Goal: Information Seeking & Learning: Find specific fact

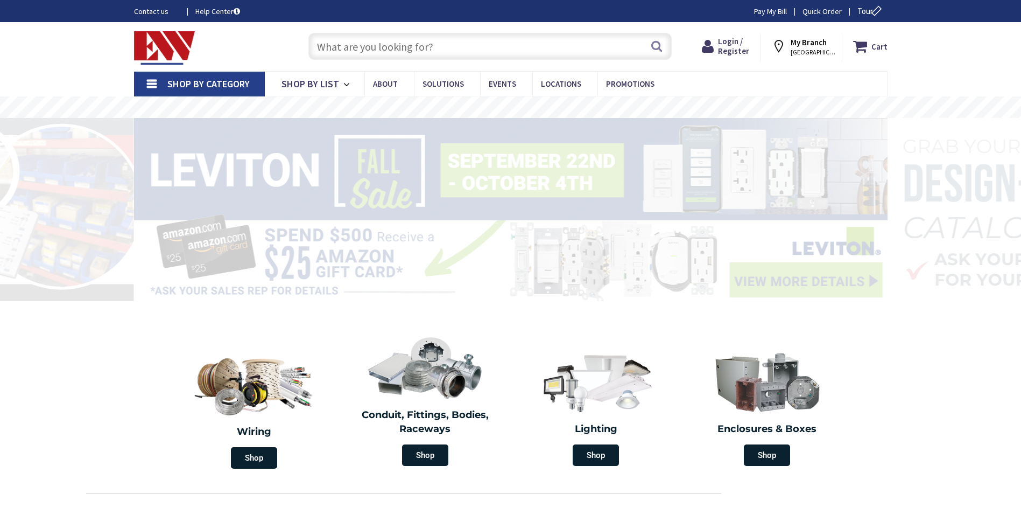
click at [338, 58] on input "text" at bounding box center [489, 46] width 363 height 27
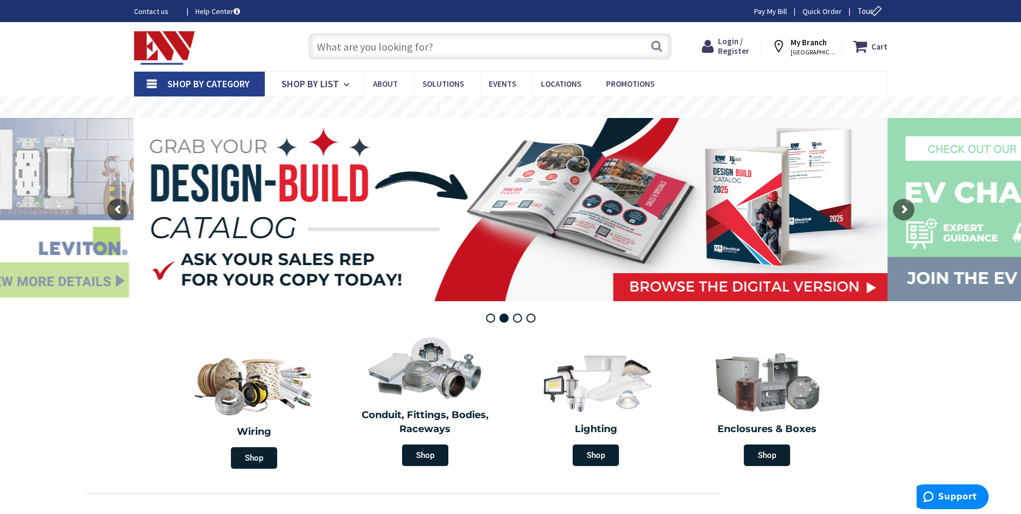
paste input "30-343"
type input "30-343"
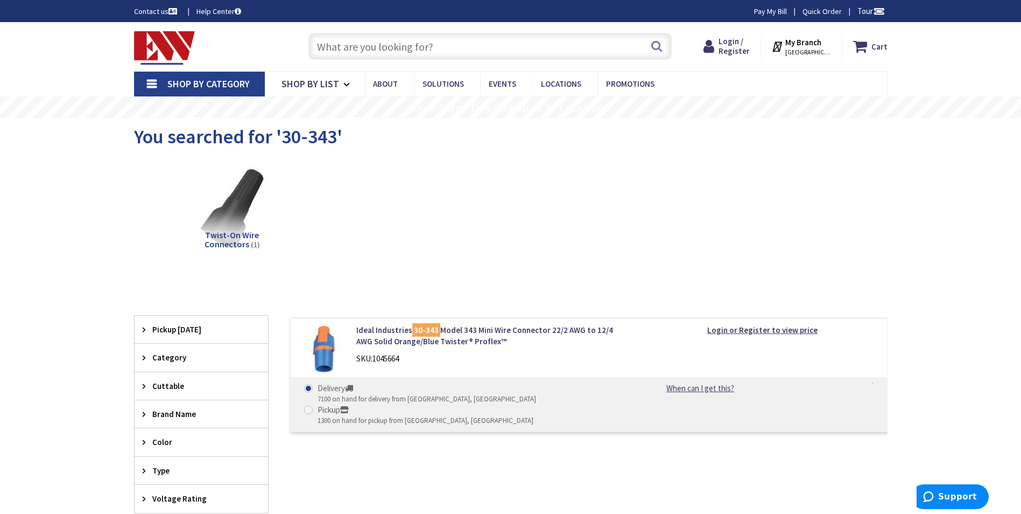
click at [259, 236] on span "Twist-On Wire Connectors" at bounding box center [232, 239] width 55 height 20
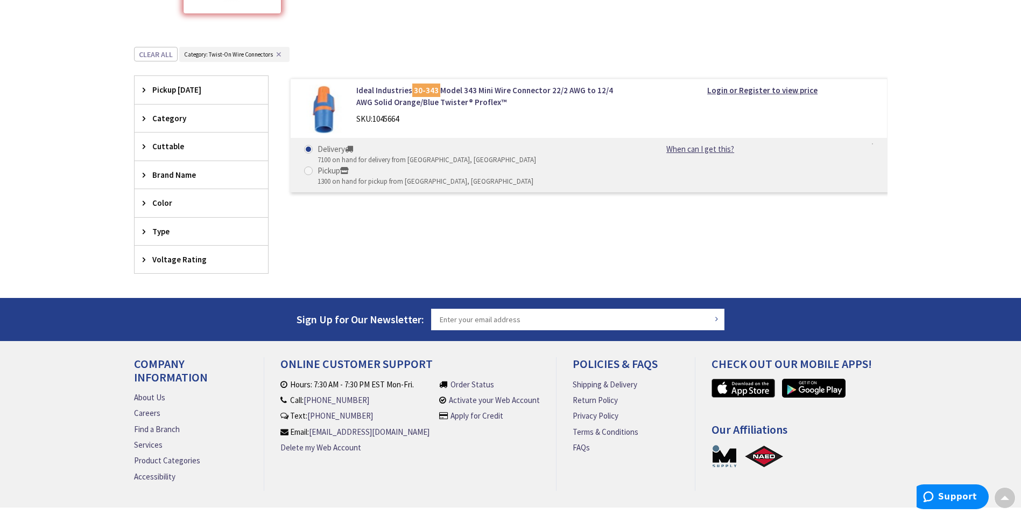
scroll to position [231, 0]
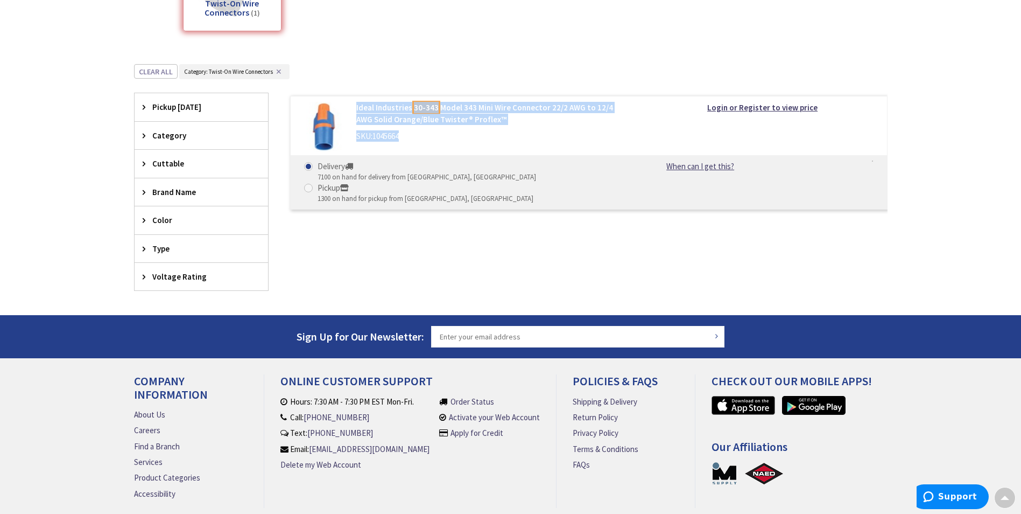
drag, startPoint x: 487, startPoint y: 130, endPoint x: 354, endPoint y: 103, distance: 135.1
click at [354, 103] on div "Ideal Industries 30-343 Model 343 Mini Wire Connector 22/2 AWG to 12/4 AWG Soli…" at bounding box center [493, 124] width 290 height 45
drag, startPoint x: 354, startPoint y: 103, endPoint x: 365, endPoint y: 104, distance: 10.8
copy div "Ideal Industries 30-343 Model 343 Mini Wire Connector 22/2 AWG to 12/4 AWG Soli…"
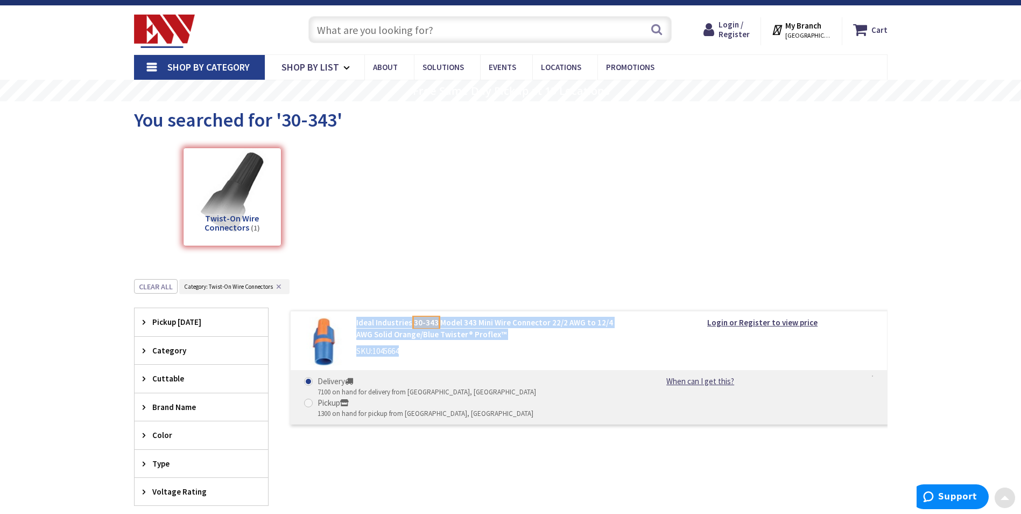
scroll to position [16, 0]
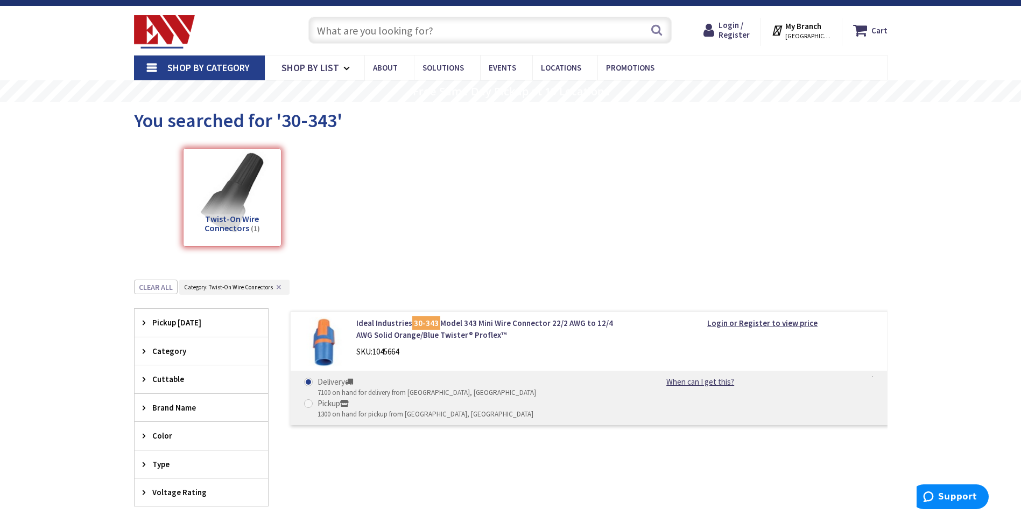
paste input "30-643J"
type input "30-643J"
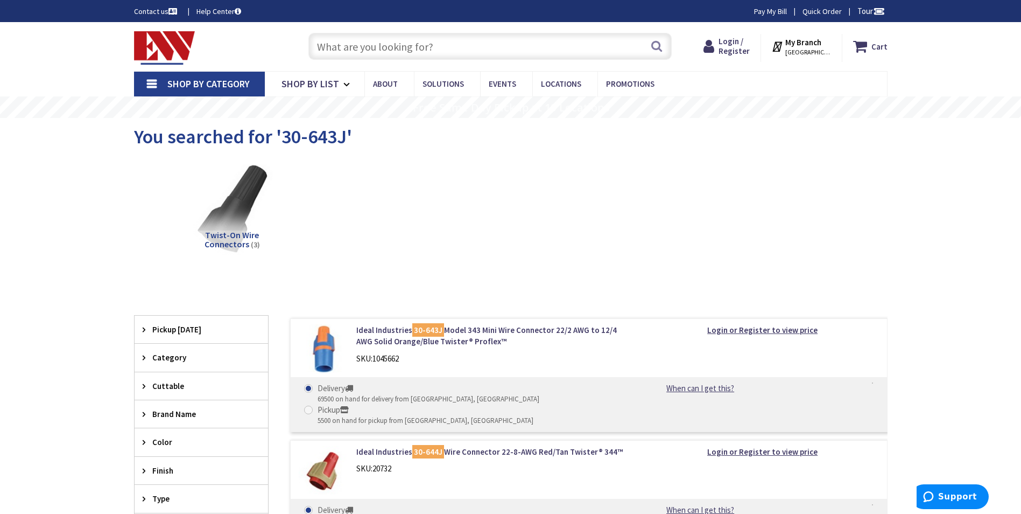
click at [222, 215] on img at bounding box center [231, 207] width 97 height 97
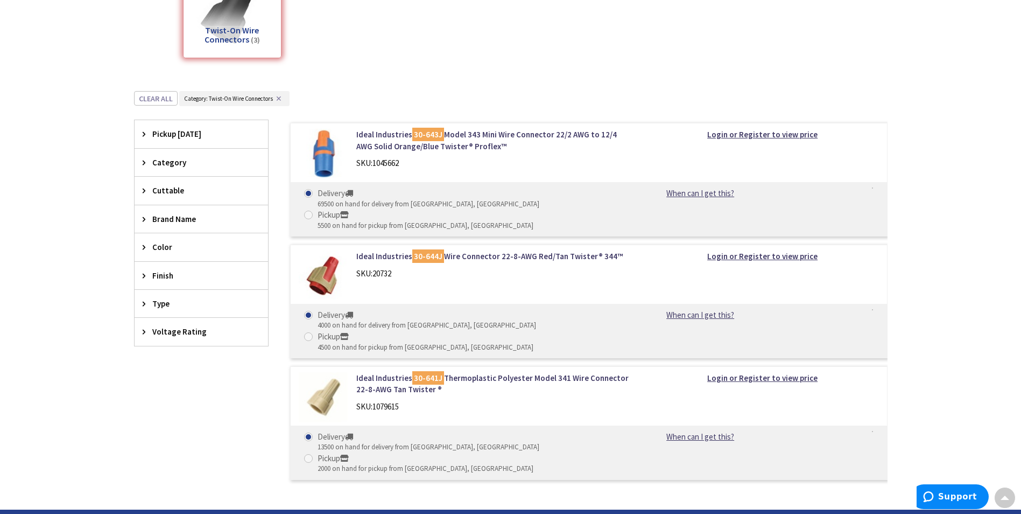
scroll to position [188, 0]
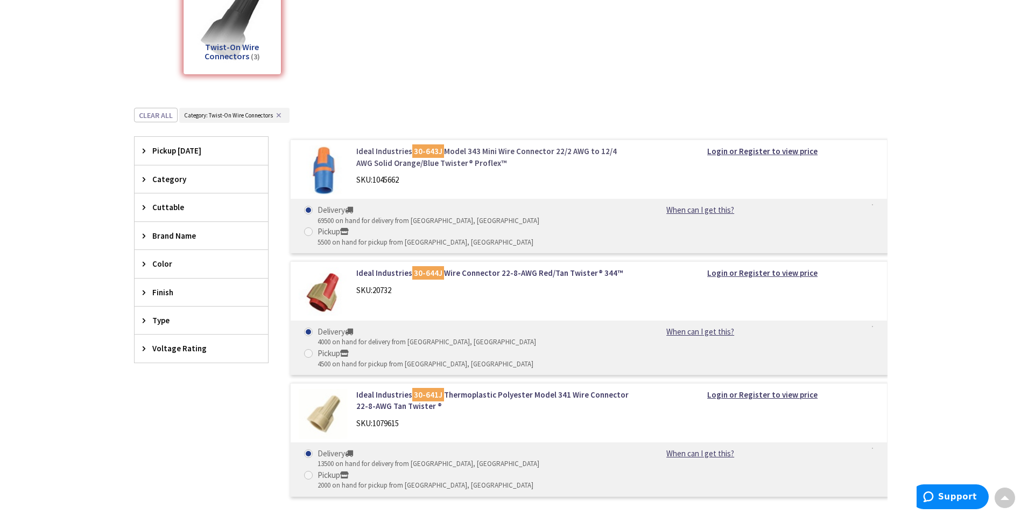
click at [465, 152] on link "Ideal Industries 30-643J Model 343 Mini Wire Connector 22/2 AWG to 12/4 AWG Sol…" at bounding box center [493, 156] width 274 height 23
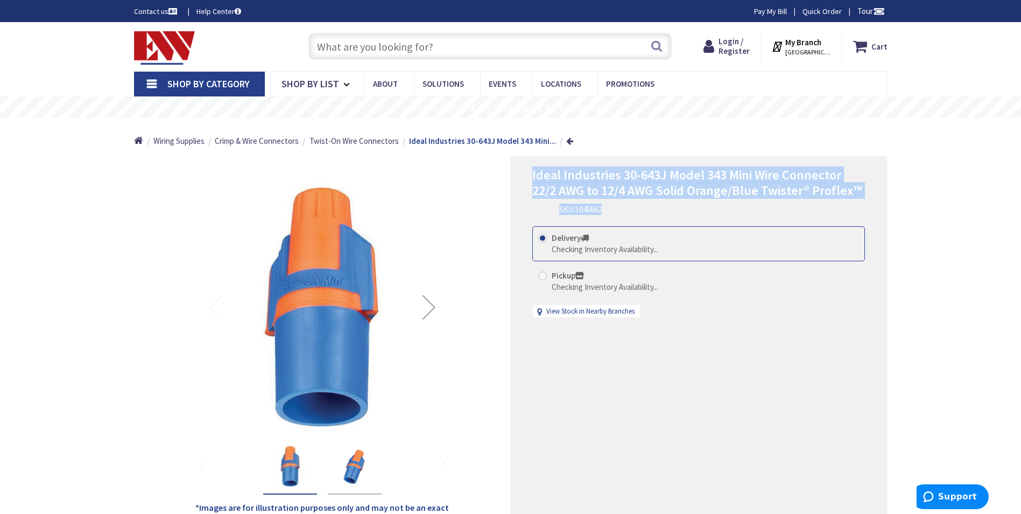
drag, startPoint x: 612, startPoint y: 207, endPoint x: 531, endPoint y: 180, distance: 84.6
click at [531, 180] on div "Ideal Industries 30-643J Model 343 Mini Wire Connector 22/2 AWG to 12/4 AWG Sol…" at bounding box center [698, 341] width 377 height 371
drag, startPoint x: 531, startPoint y: 180, endPoint x: 540, endPoint y: 179, distance: 8.7
copy div "Ideal Industries 30-643J Model 343 Mini Wire Connector 22/2 AWG to 12/4 AWG Sol…"
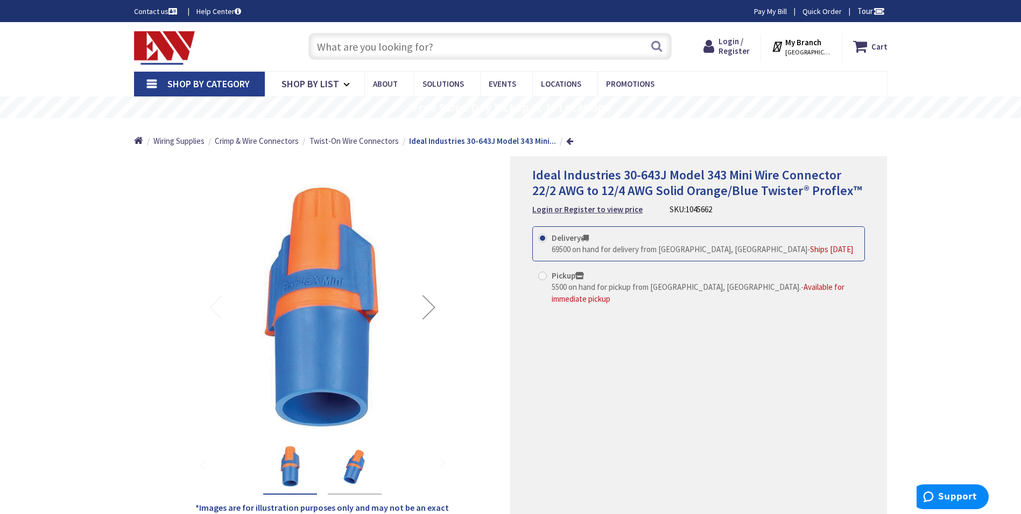
click at [437, 48] on input "text" at bounding box center [489, 46] width 363 height 27
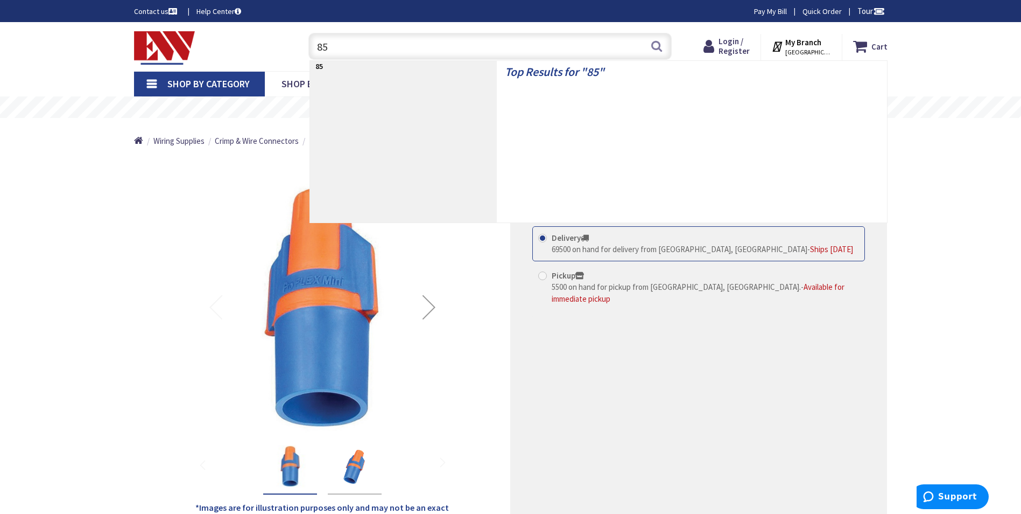
type input "852"
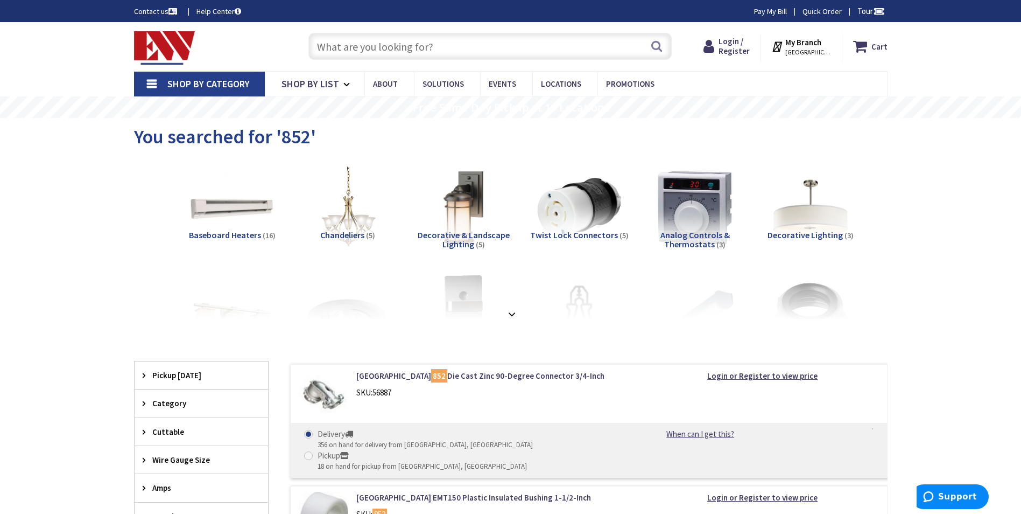
click at [389, 51] on input "text" at bounding box center [489, 46] width 363 height 27
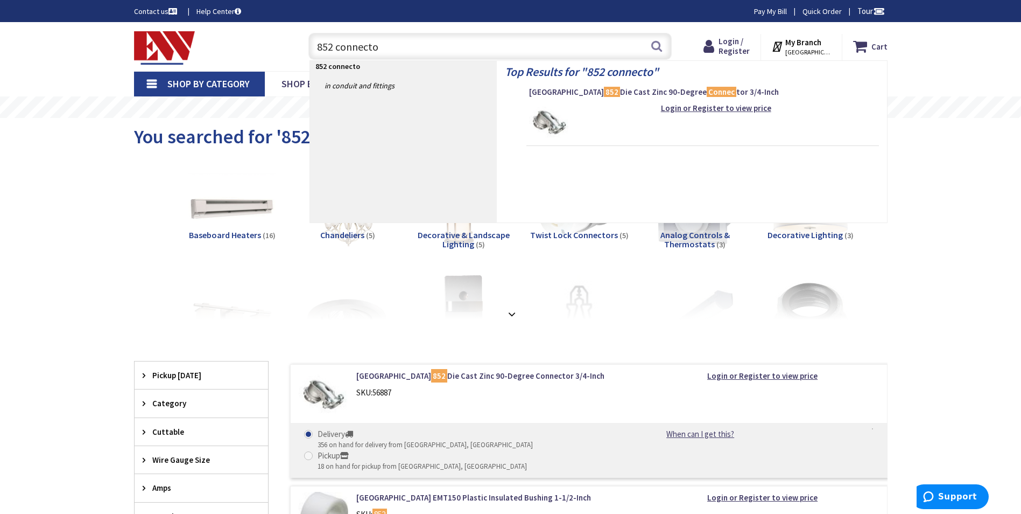
type input "852 connector"
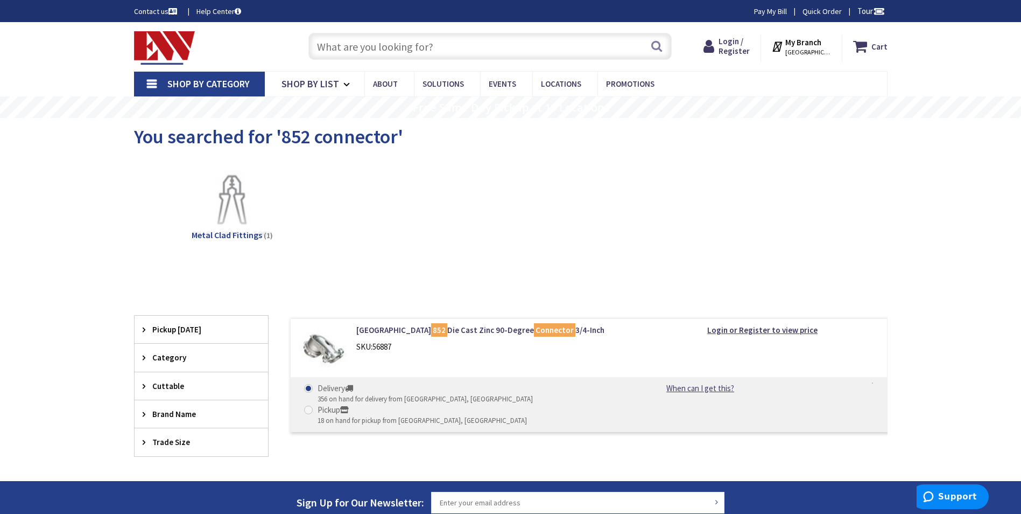
click at [227, 234] on span "Metal Clad Fittings" at bounding box center [227, 234] width 71 height 11
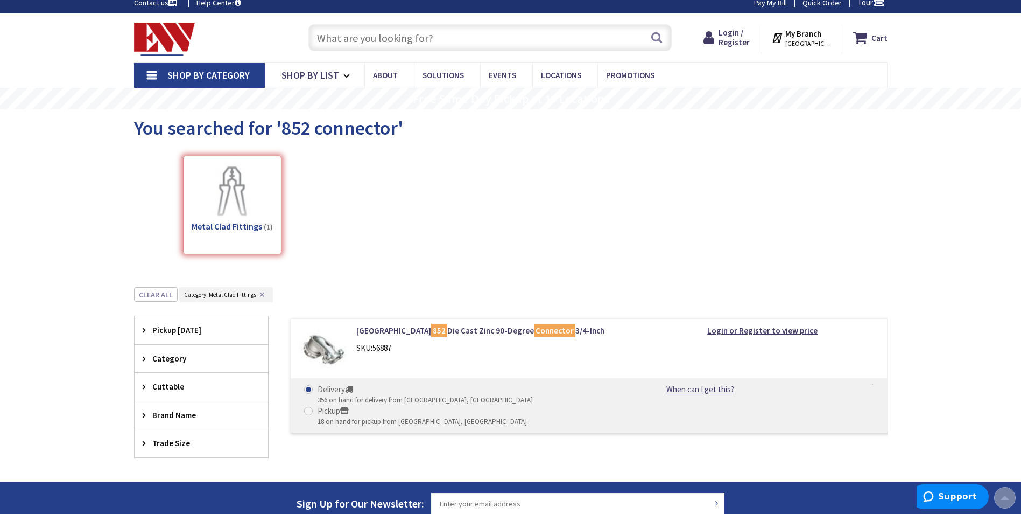
scroll to position [229, 0]
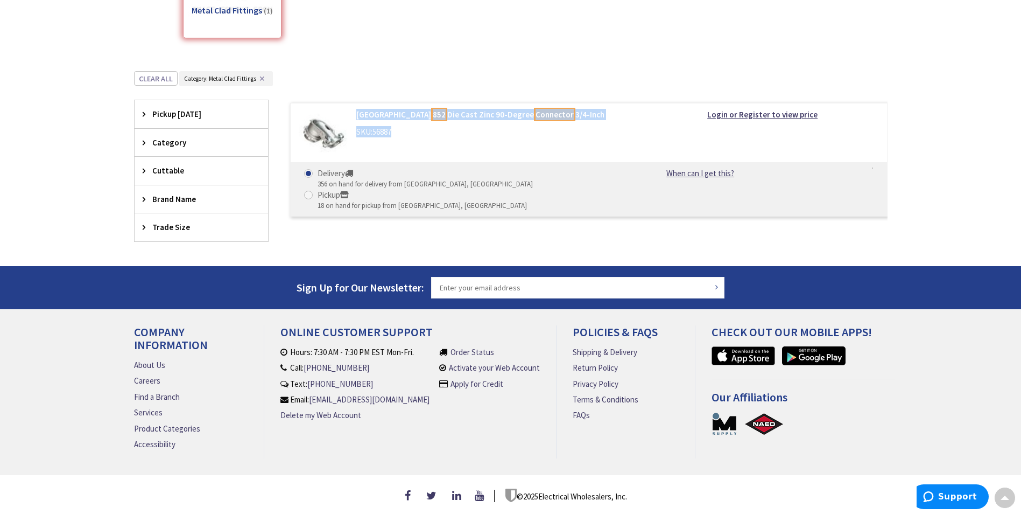
drag, startPoint x: 446, startPoint y: 128, endPoint x: 354, endPoint y: 111, distance: 93.5
click at [354, 111] on div "Arlington 852 Die Cast Zinc 90-Degree Connector 3/4-Inch SKU: 56887" at bounding box center [493, 126] width 290 height 34
drag, startPoint x: 354, startPoint y: 111, endPoint x: 363, endPoint y: 113, distance: 9.2
copy div "Arlington 852 Die Cast Zinc 90-Degree Connector 3/4-Inch SKU: 56887"
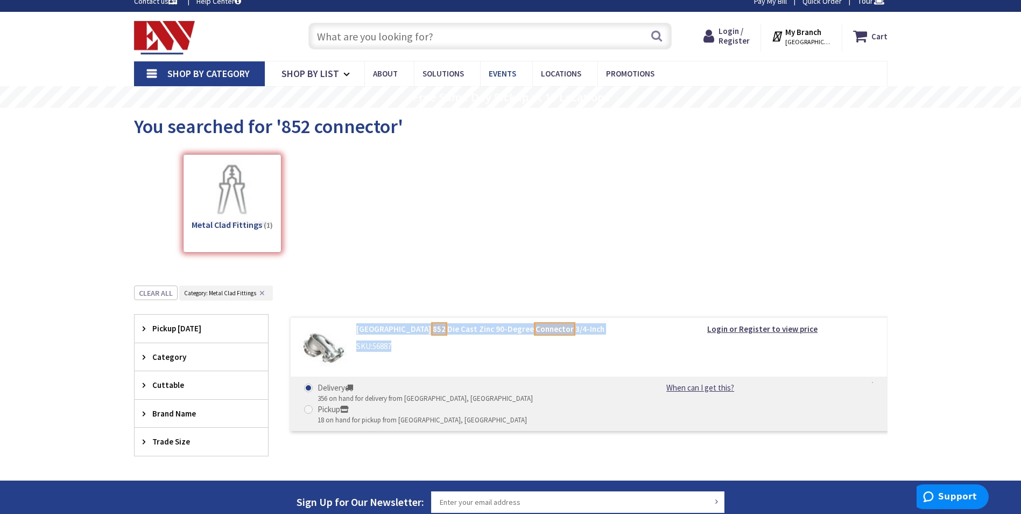
scroll to position [0, 0]
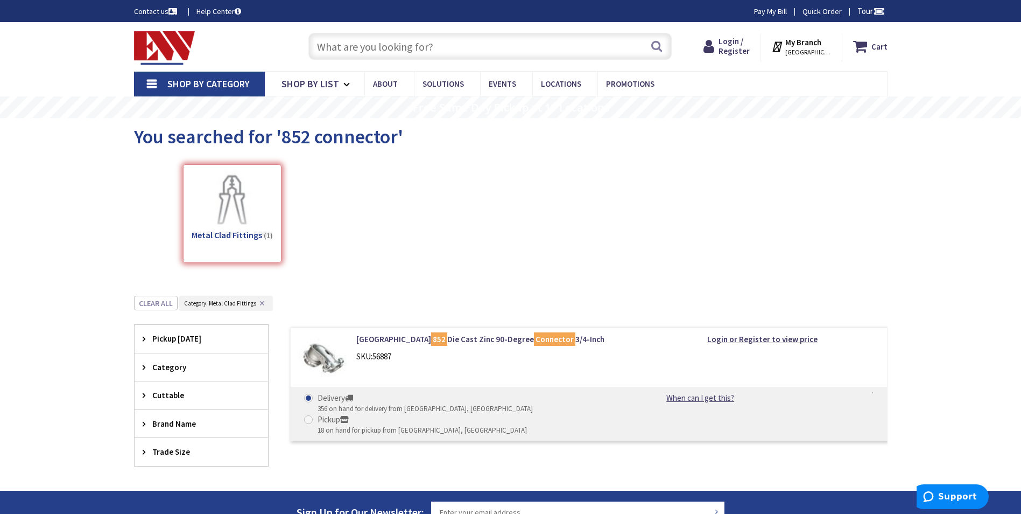
drag, startPoint x: 435, startPoint y: 46, endPoint x: 335, endPoint y: 42, distance: 99.7
click at [335, 42] on input "text" at bounding box center [489, 46] width 363 height 27
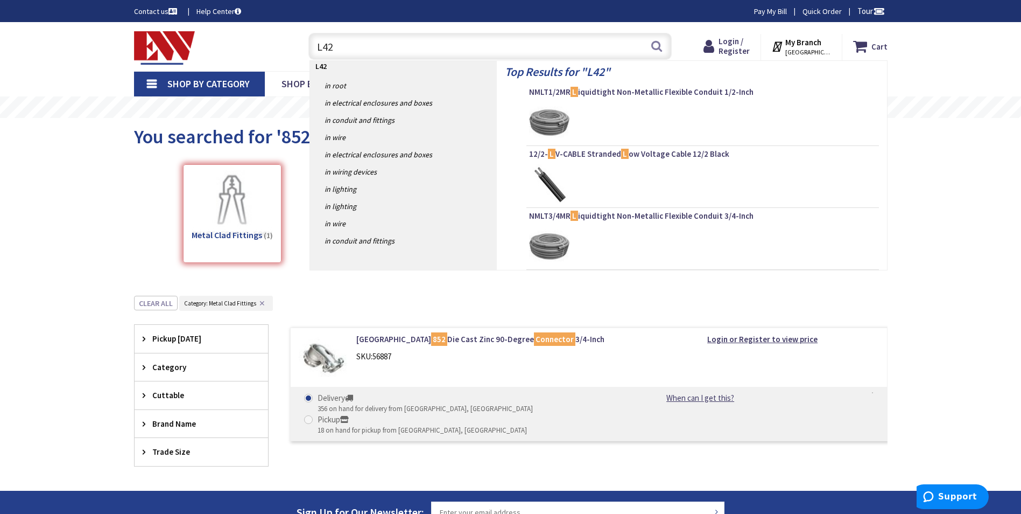
type input "L422"
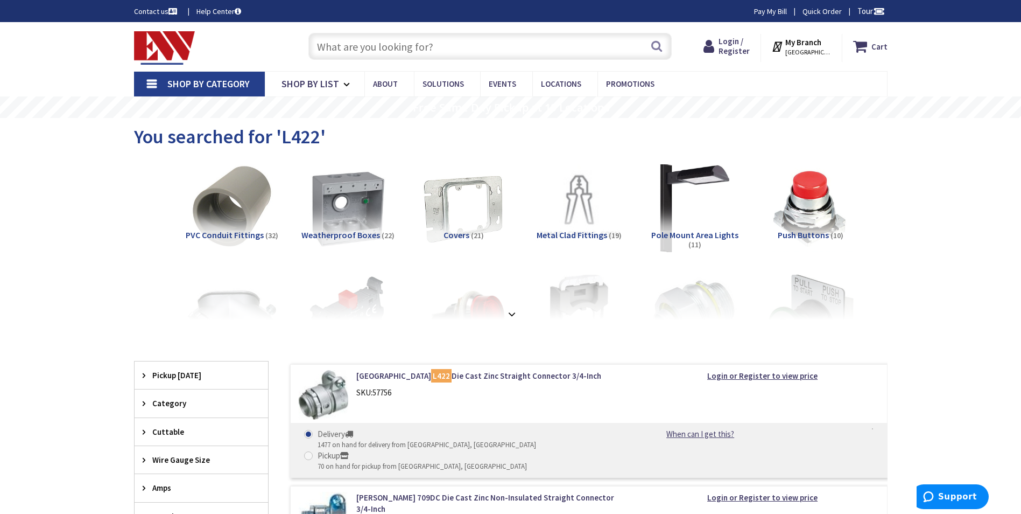
click at [361, 55] on input "text" at bounding box center [489, 46] width 363 height 27
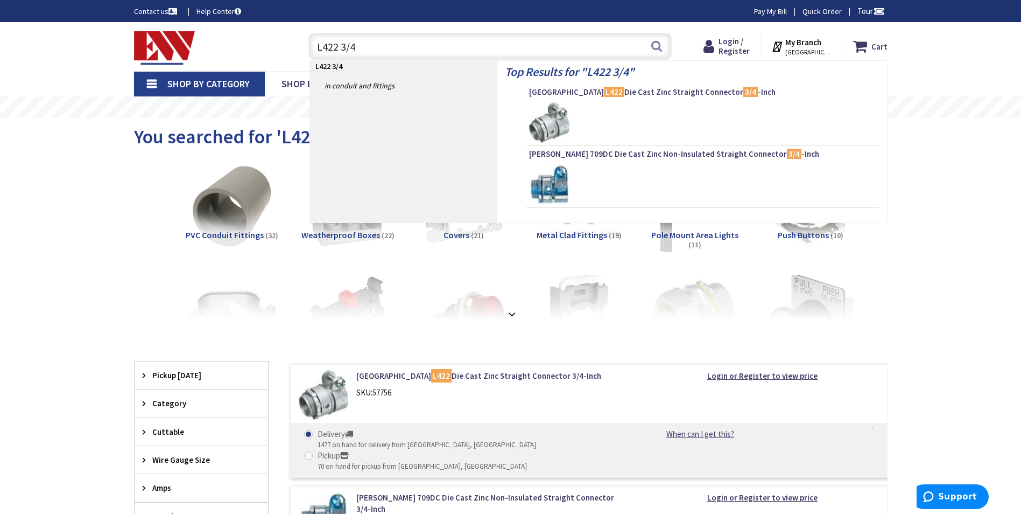
type input "L422 3/4""
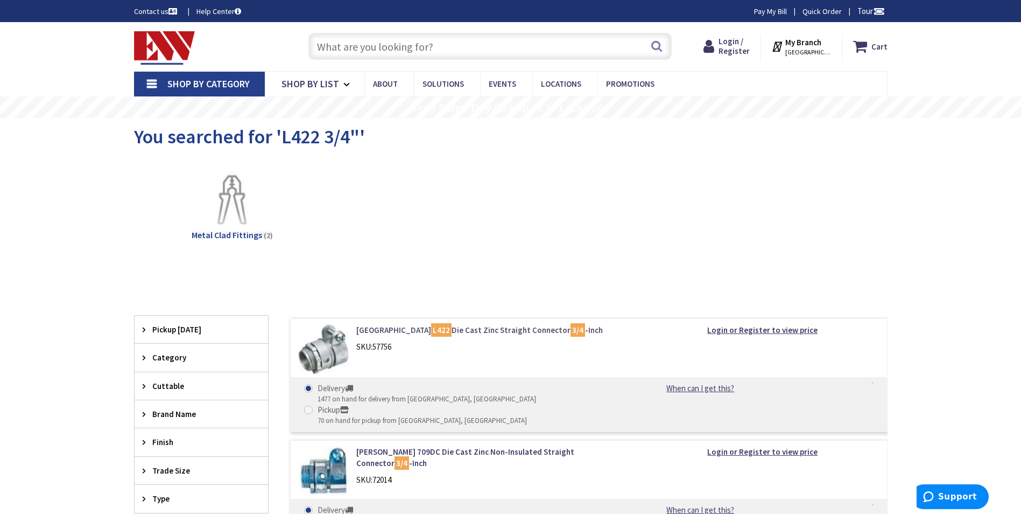
click at [466, 328] on link "Arlington L422 Die Cast Zinc Straight Connector 3/4 -Inch" at bounding box center [493, 329] width 274 height 11
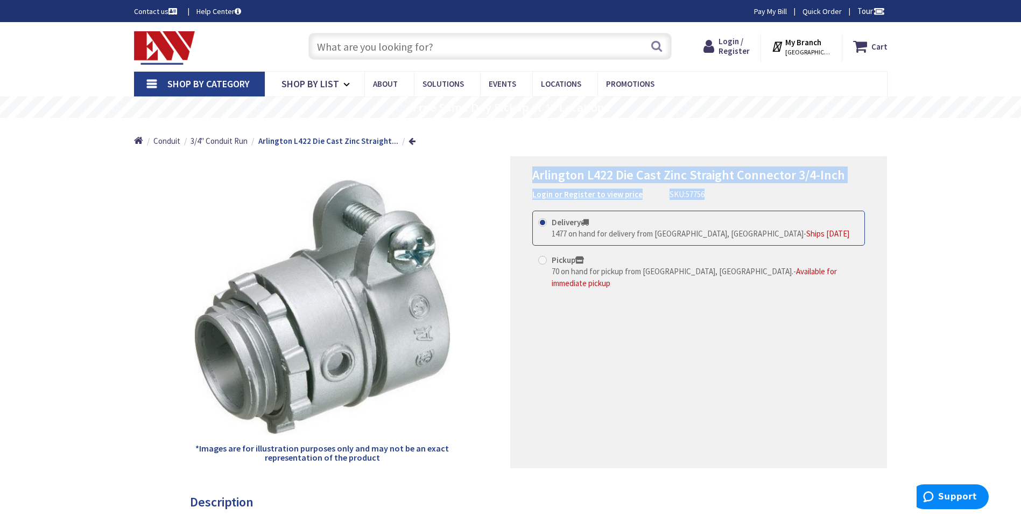
drag, startPoint x: 711, startPoint y: 192, endPoint x: 522, endPoint y: 175, distance: 189.1
click at [522, 175] on div "Arlington L422 Die Cast Zinc Straight Connector 3/4-Inch Login or Register to v…" at bounding box center [698, 312] width 377 height 312
drag, startPoint x: 522, startPoint y: 175, endPoint x: 536, endPoint y: 175, distance: 13.5
copy div "Arlington L422 Die Cast Zinc Straight Connector 3/4-Inch Login or Register to v…"
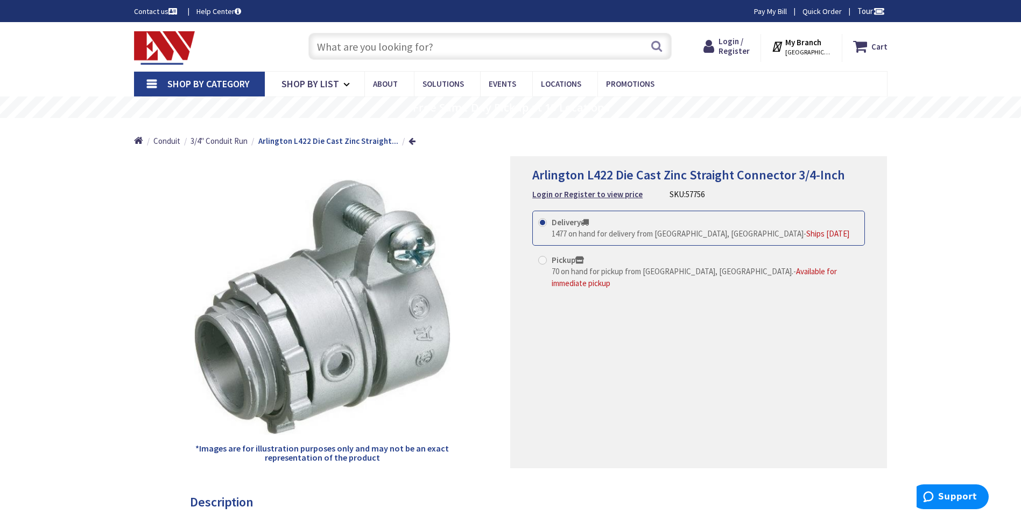
click at [460, 44] on input "text" at bounding box center [489, 46] width 363 height 27
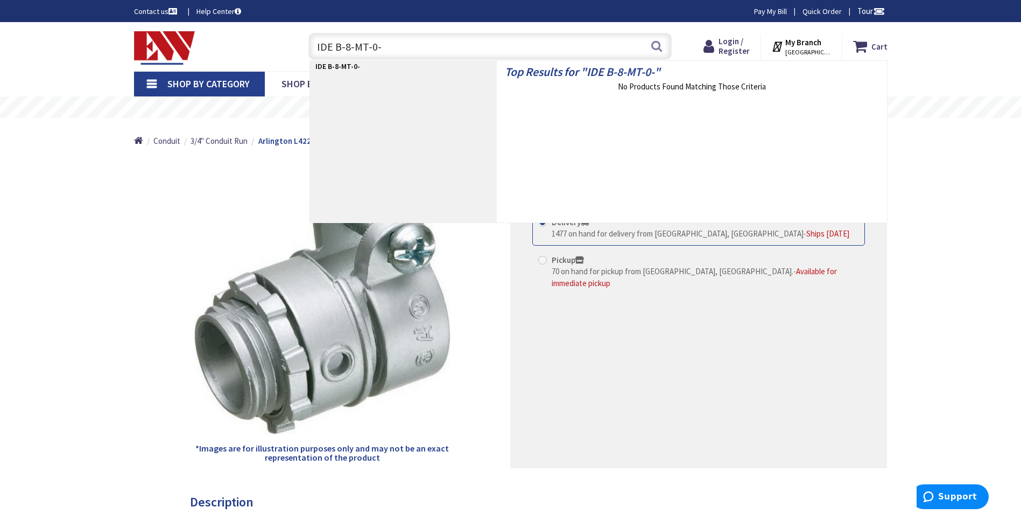
type input "IDE B-8-MT-0-C"
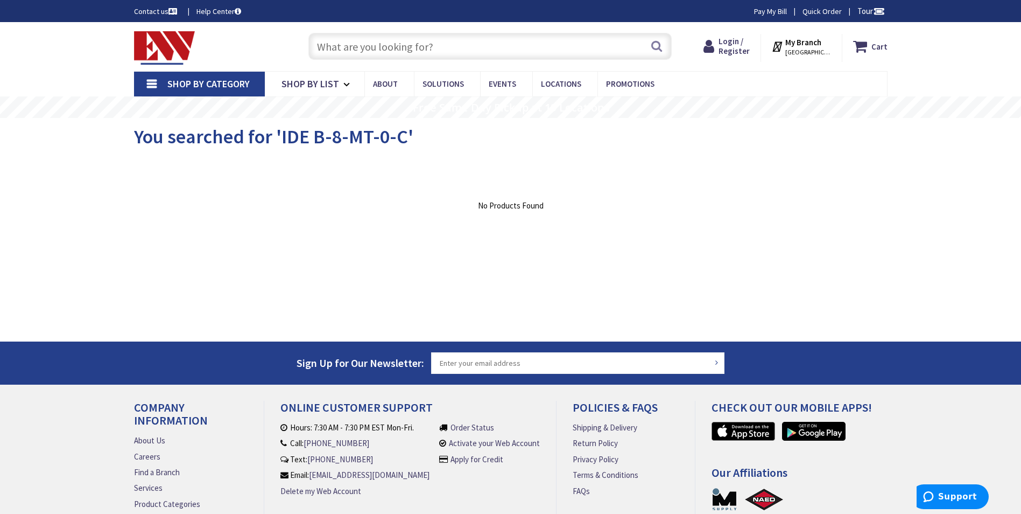
click at [459, 44] on input "text" at bounding box center [489, 46] width 363 height 27
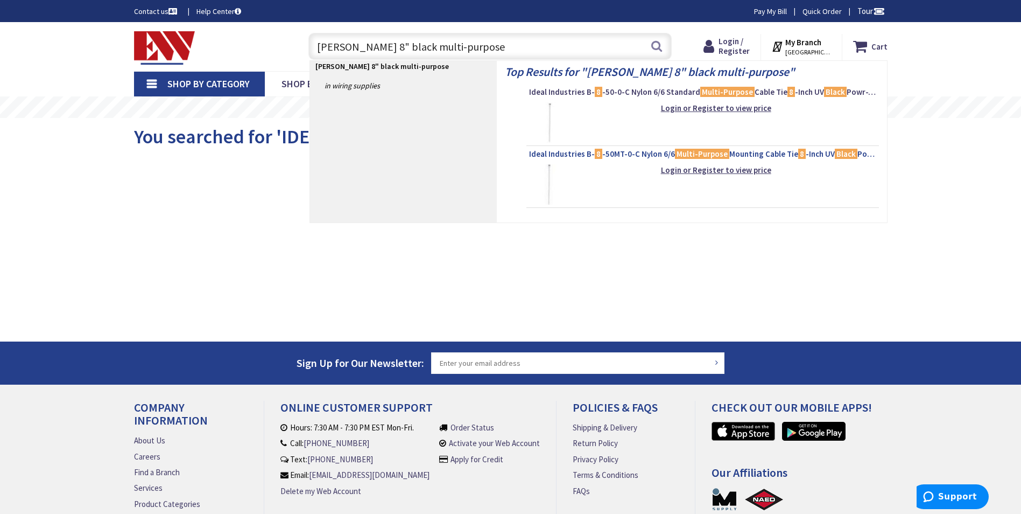
type input "[PERSON_NAME] 8" black multi-purpose"
click at [616, 154] on span "Ideal Industries B- 8 -50MT-0-C Nylon 6/6 Multi-Purpose Mounting Cable Tie 8 -I…" at bounding box center [702, 154] width 347 height 11
click at [636, 153] on span "Ideal Industries B- 8 -50MT-0-C Nylon 6/6 Multi-Purpose Mounting Cable Tie 8 -I…" at bounding box center [702, 154] width 347 height 11
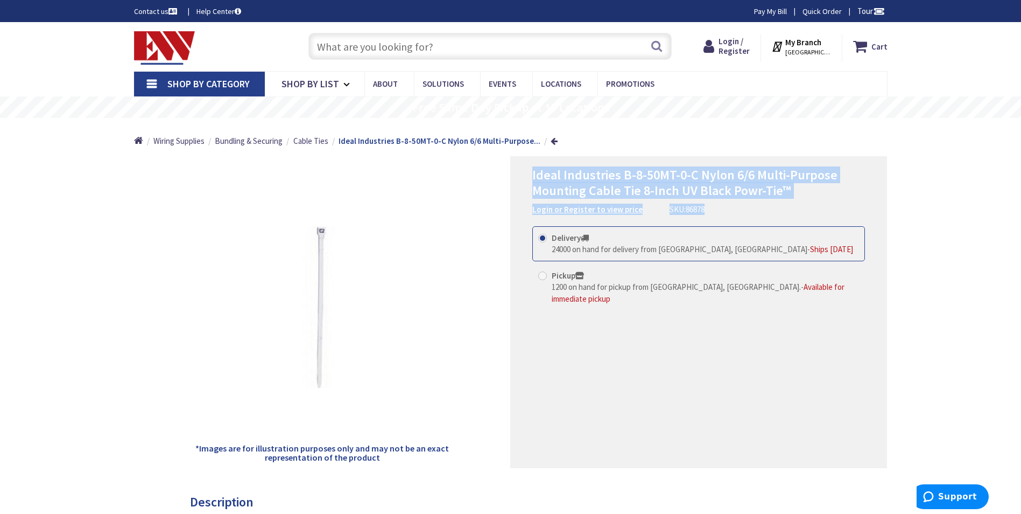
drag, startPoint x: 729, startPoint y: 203, endPoint x: 528, endPoint y: 178, distance: 202.9
click at [528, 178] on div "Ideal Industries B-8-50MT-0-C Nylon 6/6 Multi-Purpose Mounting Cable Tie 8-Inch…" at bounding box center [698, 312] width 377 height 312
drag, startPoint x: 528, startPoint y: 178, endPoint x: 547, endPoint y: 173, distance: 19.5
copy div "Ideal Industries B-8-50MT-0-C Nylon 6/6 Multi-Purpose Mounting Cable Tie 8-Inch…"
